Goal: Find specific page/section: Find specific page/section

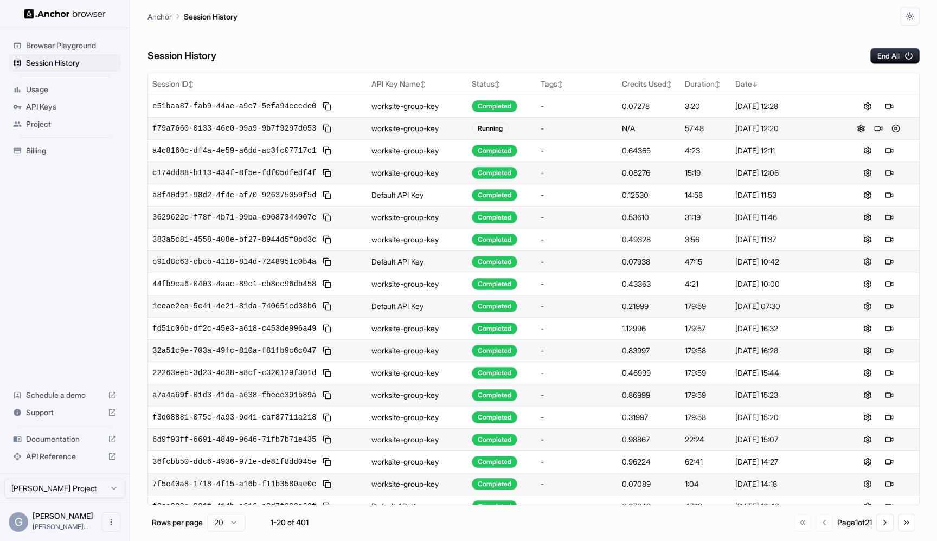
click at [894, 132] on button at bounding box center [896, 128] width 13 height 13
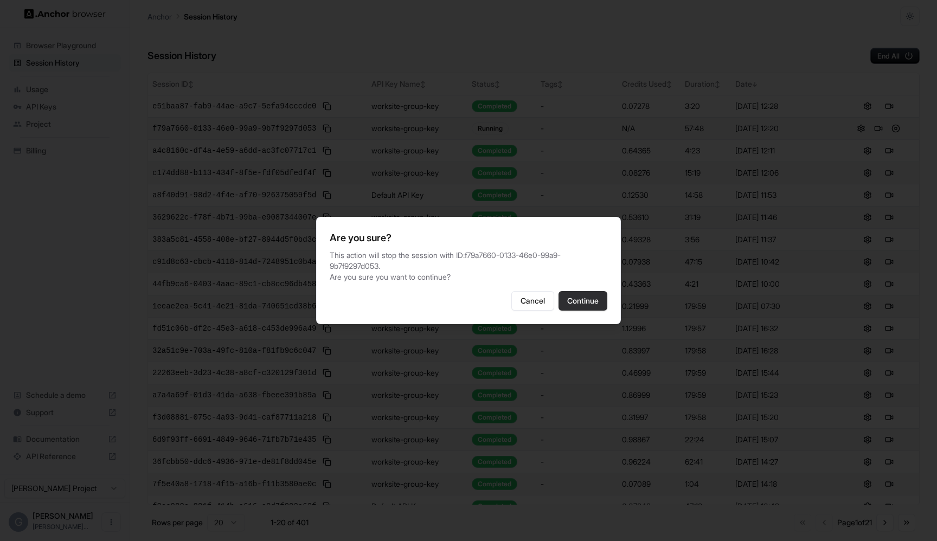
click at [585, 311] on button "Continue" at bounding box center [583, 301] width 49 height 20
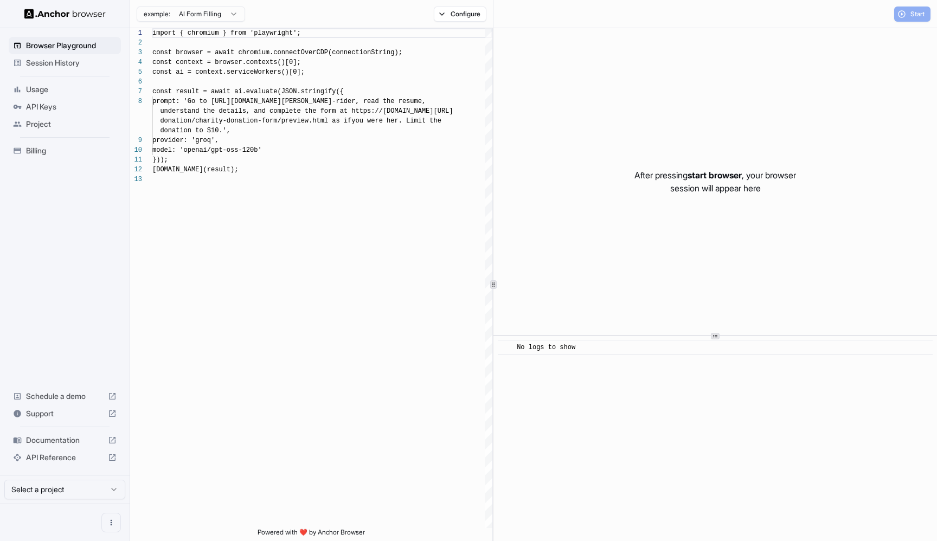
scroll to position [68, 0]
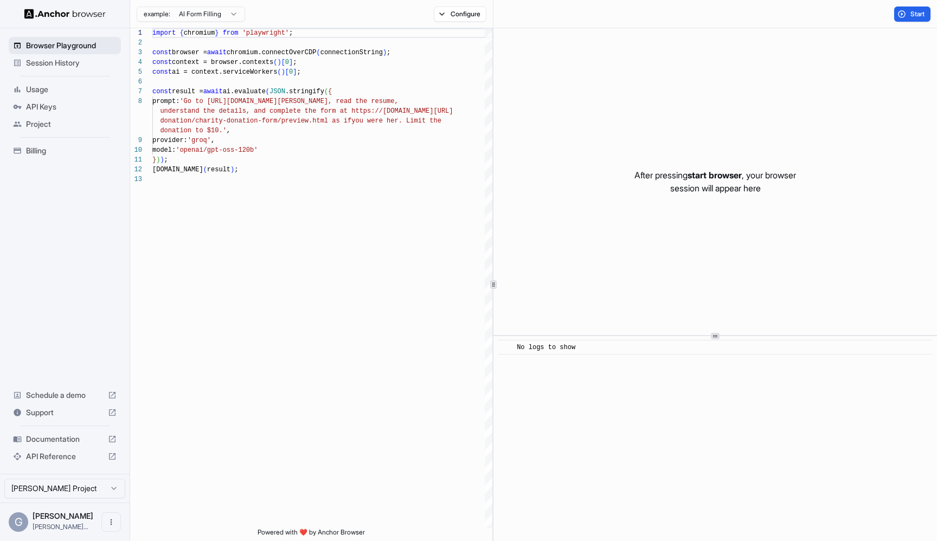
click at [67, 53] on div "Browser Playground" at bounding box center [65, 45] width 112 height 17
click at [66, 60] on span "Session History" at bounding box center [71, 63] width 91 height 11
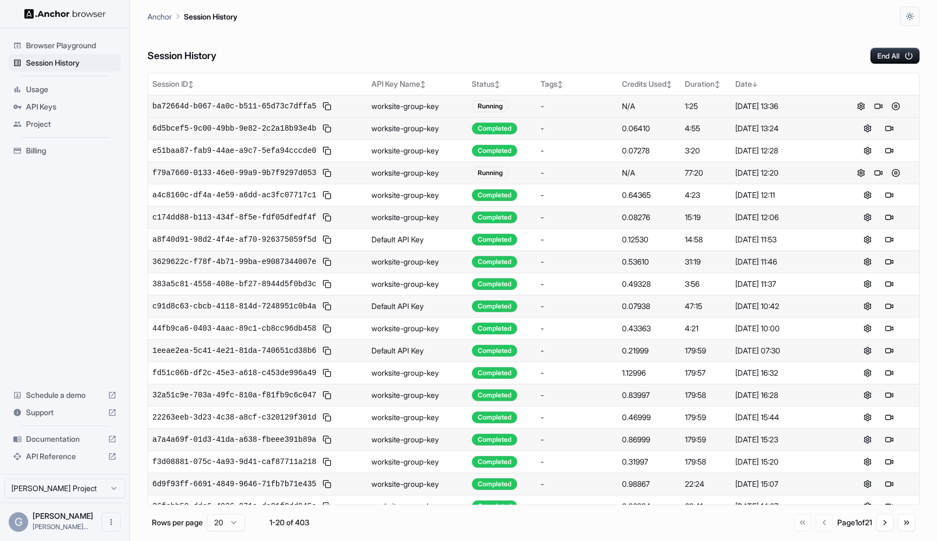
click at [881, 107] on button at bounding box center [878, 106] width 13 height 13
